Goal: Task Accomplishment & Management: Manage account settings

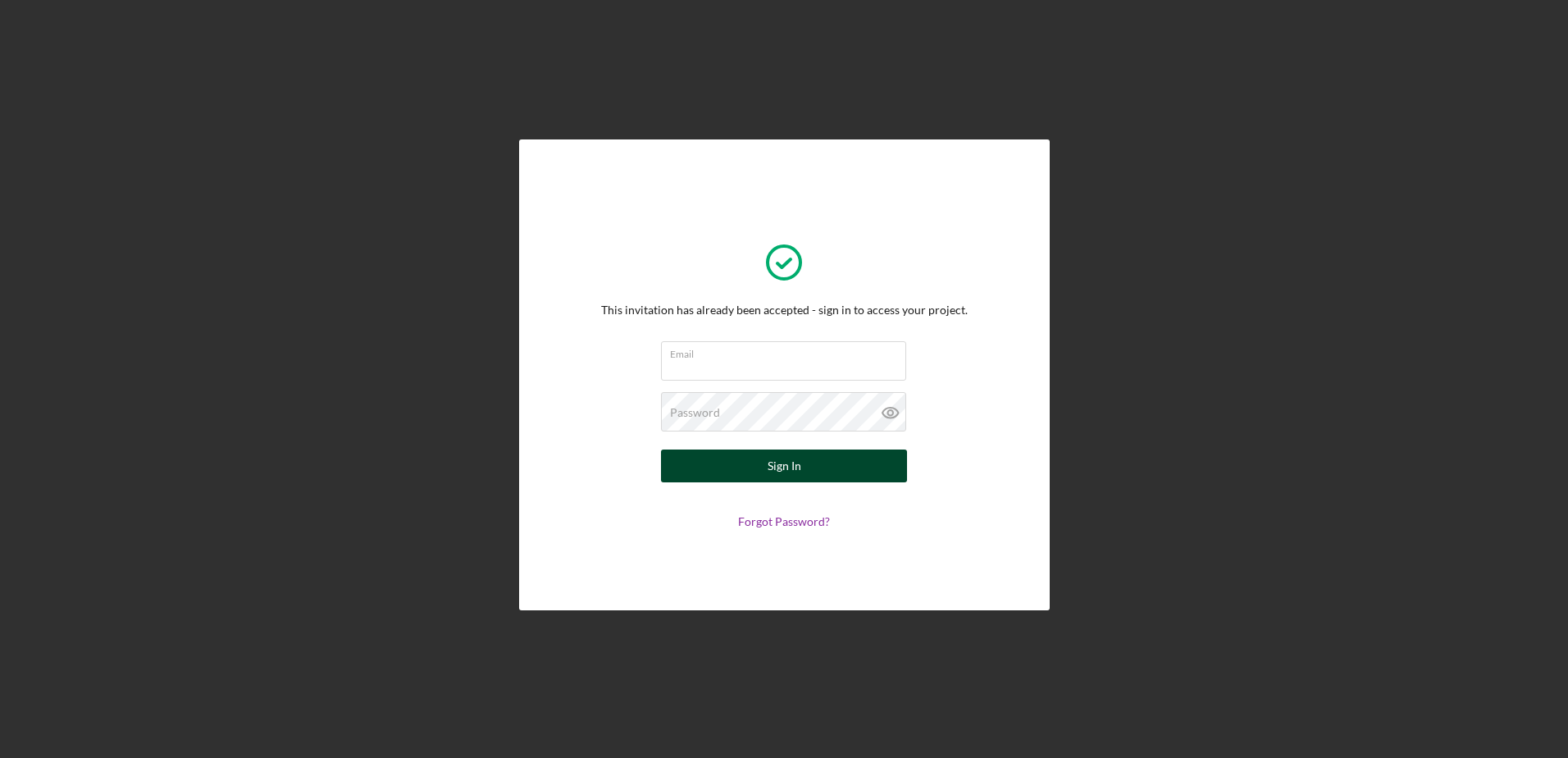
type input "[EMAIL_ADDRESS][DOMAIN_NAME]"
click at [818, 472] on button "Sign In" at bounding box center [784, 465] width 246 height 32
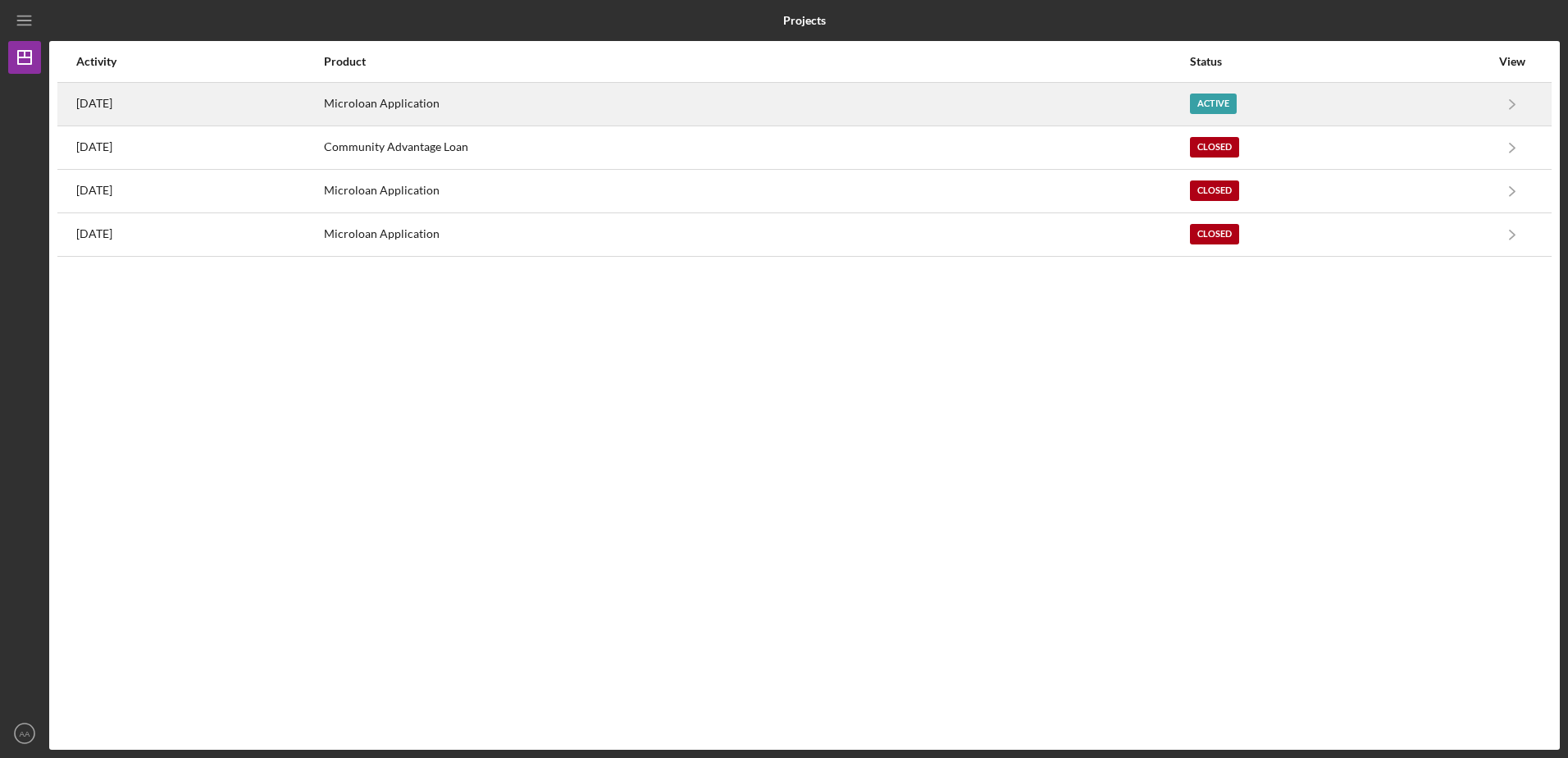
click at [1026, 113] on div "Microloan Application" at bounding box center [756, 104] width 865 height 41
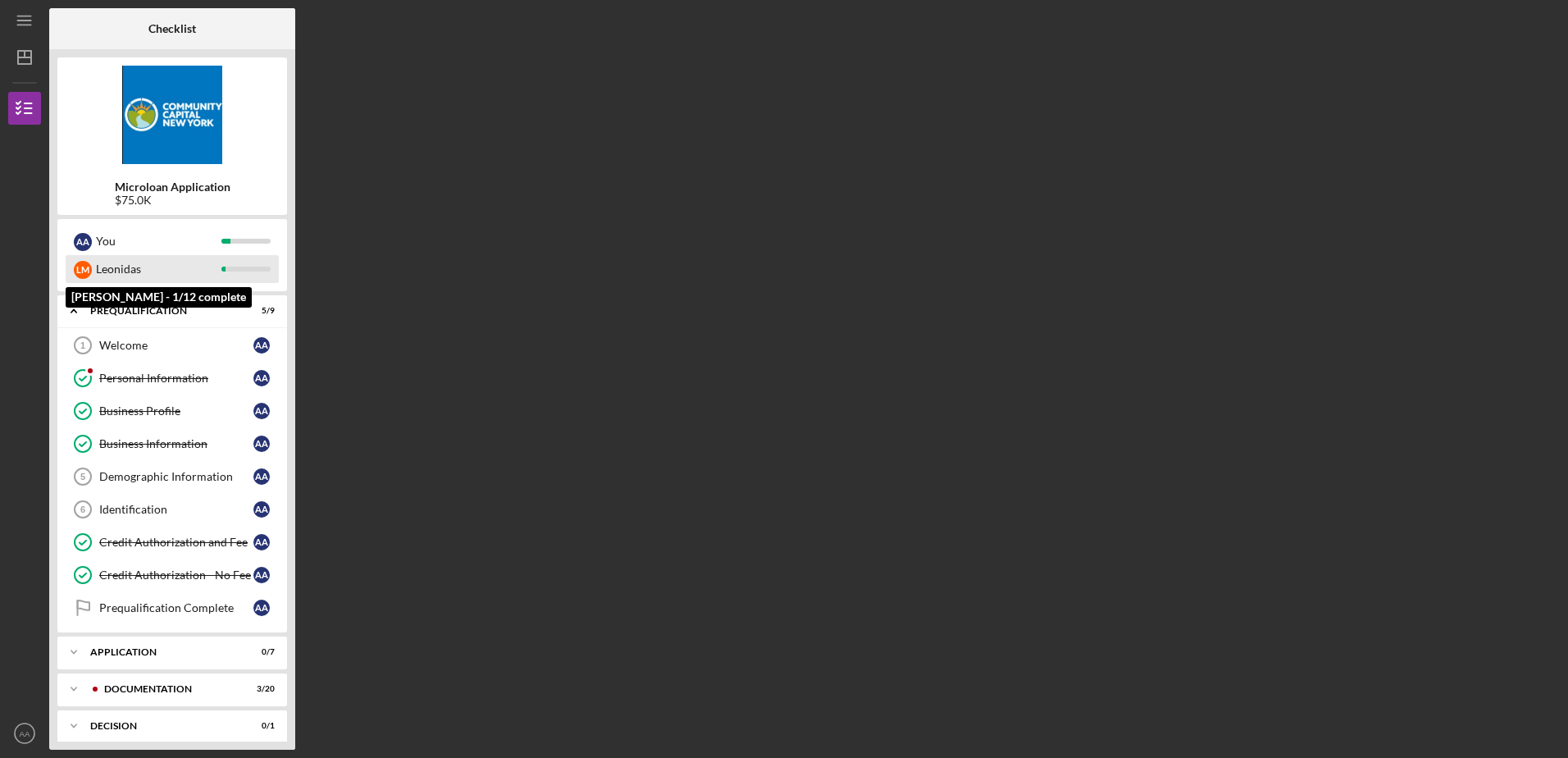
click at [128, 267] on div "Leonidas" at bounding box center [159, 269] width 126 height 28
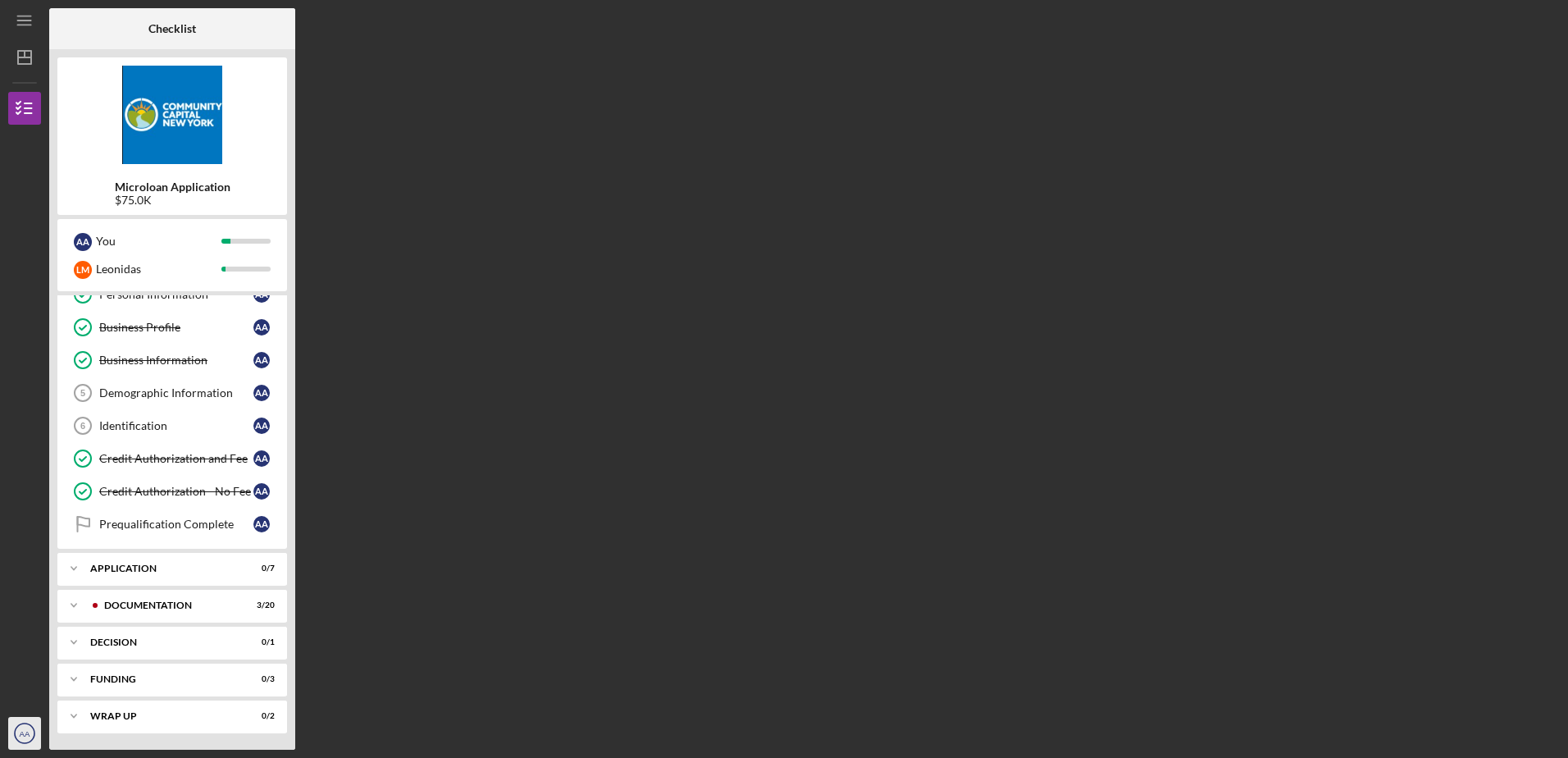
click at [27, 732] on text "AA" at bounding box center [25, 733] width 10 height 9
click at [34, 694] on link "Logout" at bounding box center [98, 694] width 180 height 33
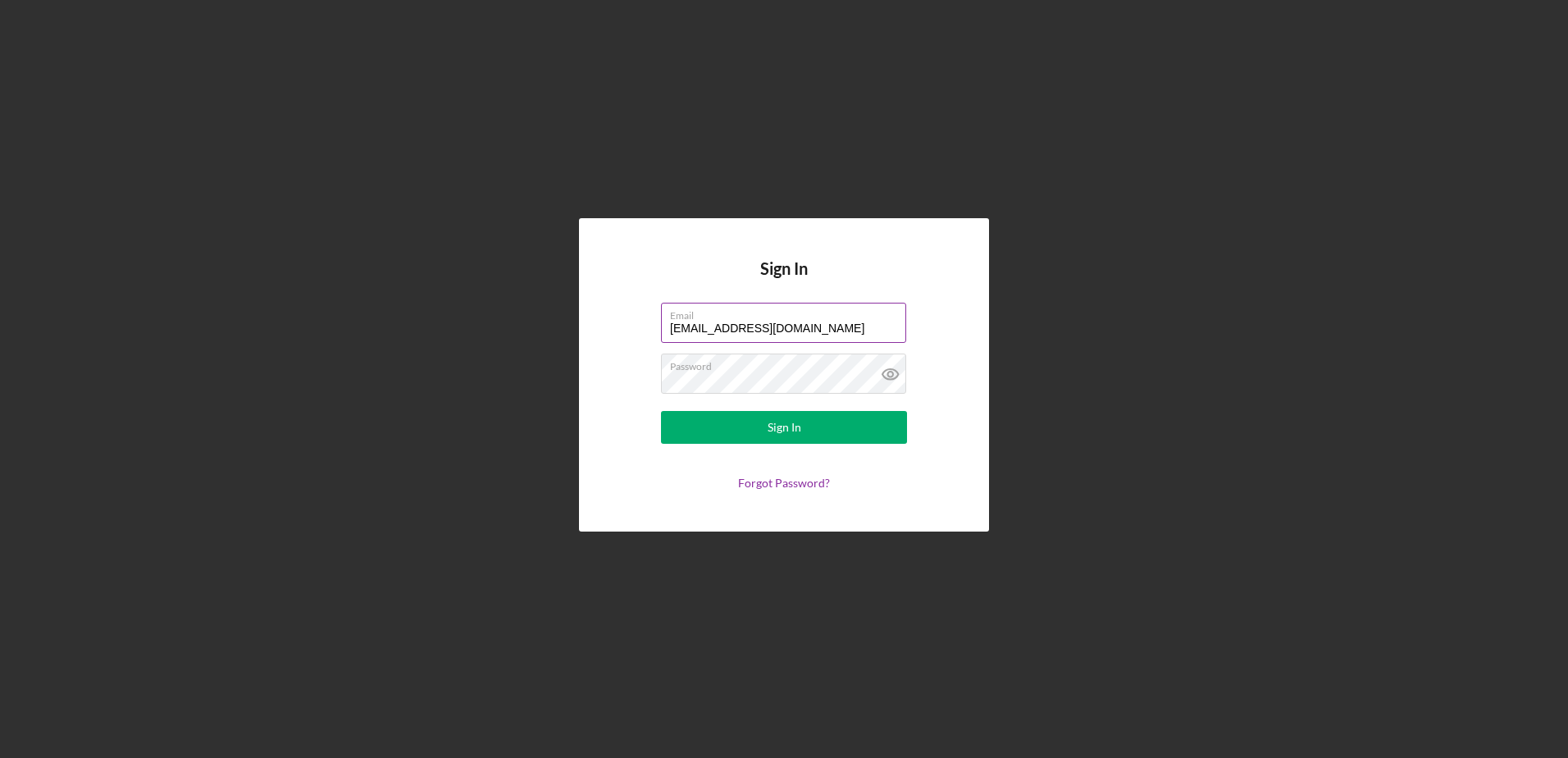
click at [875, 322] on input "[EMAIL_ADDRESS][DOMAIN_NAME]" at bounding box center [783, 321] width 245 height 39
drag, startPoint x: 875, startPoint y: 326, endPoint x: 583, endPoint y: 335, distance: 292.1
click at [583, 335] on div "Sign In Email [EMAIL_ADDRESS][DOMAIN_NAME] Password Sign In Forgot Password?" at bounding box center [784, 375] width 410 height 313
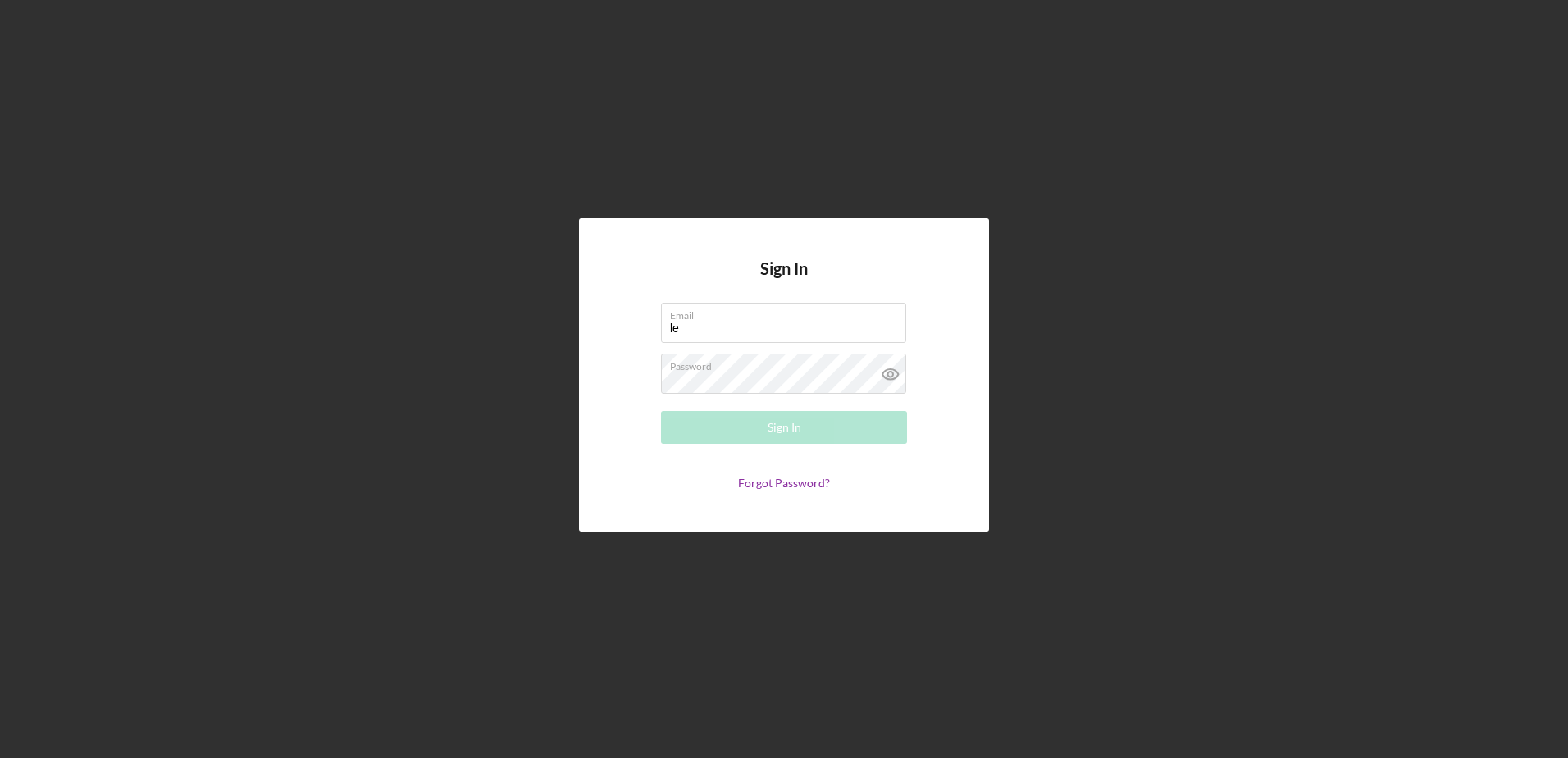
type input "[EMAIL_ADDRESS][DOMAIN_NAME]"
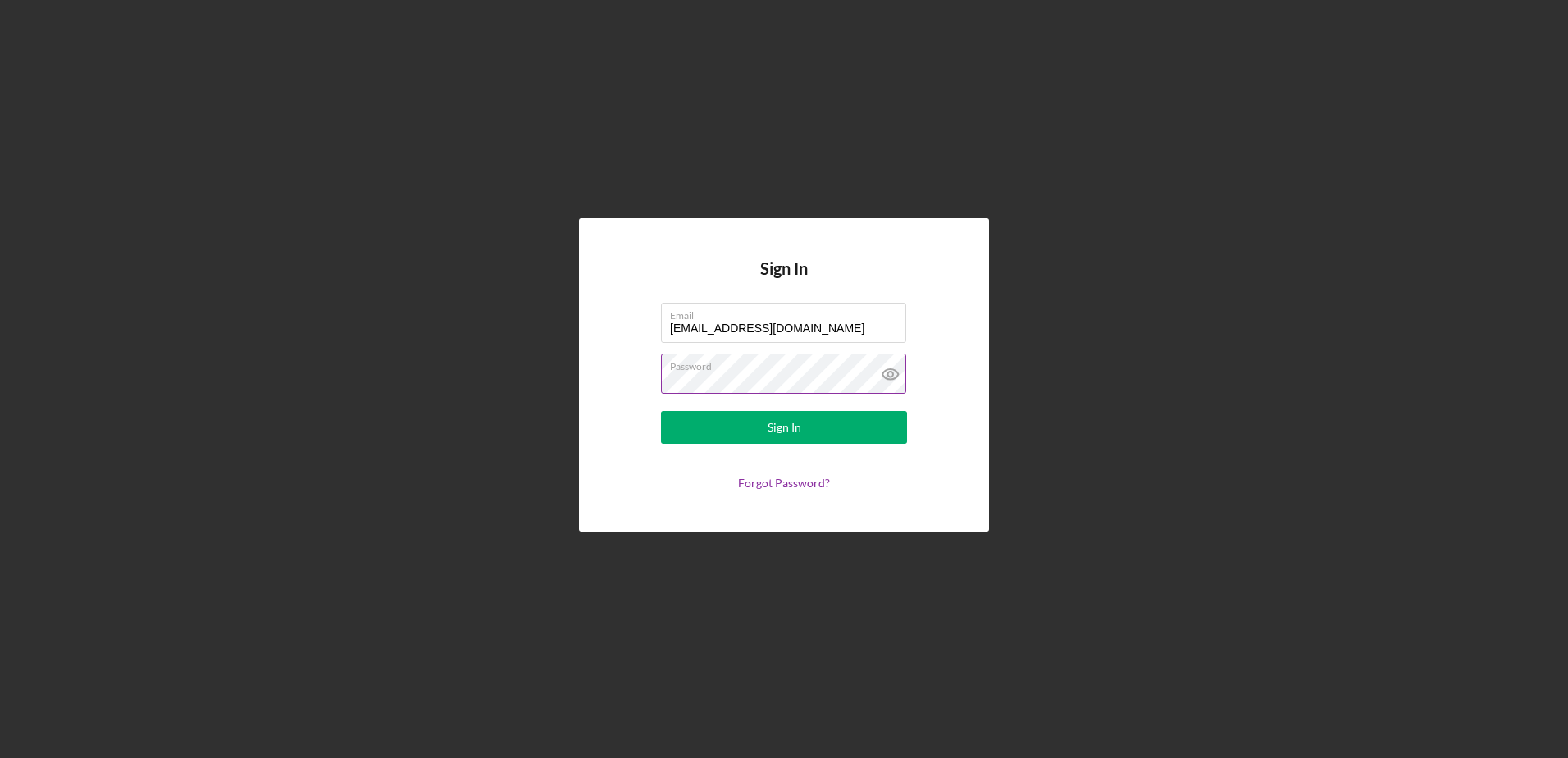
click at [893, 379] on icon at bounding box center [890, 374] width 15 height 10
click at [865, 420] on button "Sign In" at bounding box center [784, 427] width 246 height 32
